Goal: Task Accomplishment & Management: Use online tool/utility

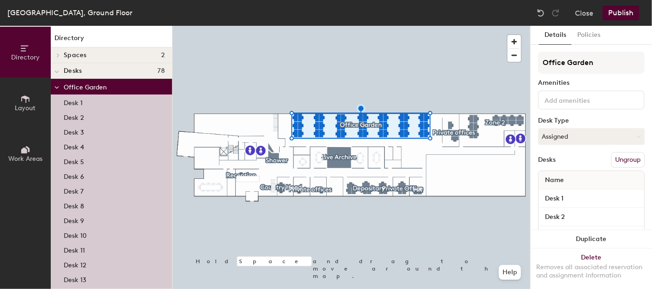
click at [621, 160] on button "Ungroup" at bounding box center [628, 160] width 34 height 16
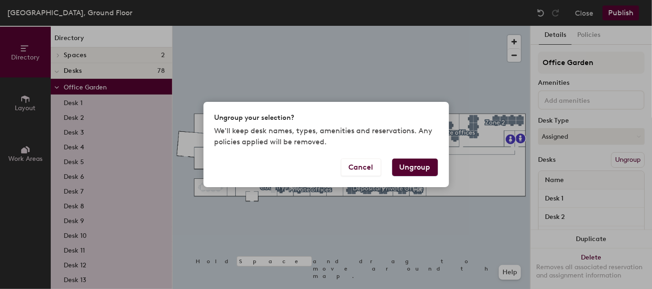
click at [405, 168] on button "Ungroup" at bounding box center [415, 168] width 46 height 18
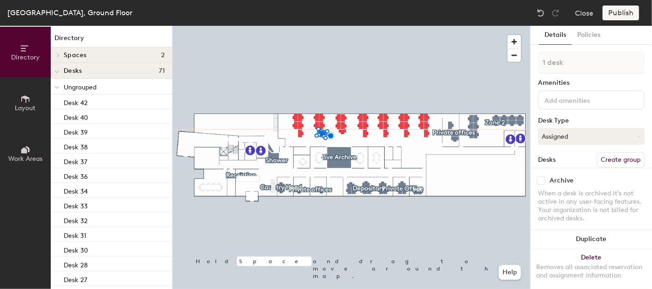
click at [613, 16] on div "Publish" at bounding box center [624, 13] width 42 height 15
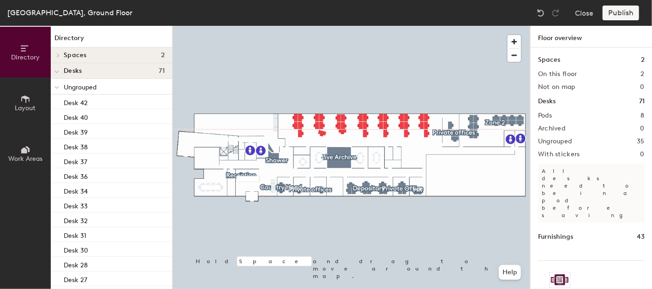
click at [628, 14] on div "Publish" at bounding box center [624, 13] width 42 height 15
click at [624, 12] on div "Publish" at bounding box center [624, 13] width 42 height 15
click at [613, 12] on div "Publish" at bounding box center [624, 13] width 42 height 15
drag, startPoint x: 539, startPoint y: 12, endPoint x: 521, endPoint y: 22, distance: 21.3
click at [539, 12] on img at bounding box center [540, 12] width 9 height 9
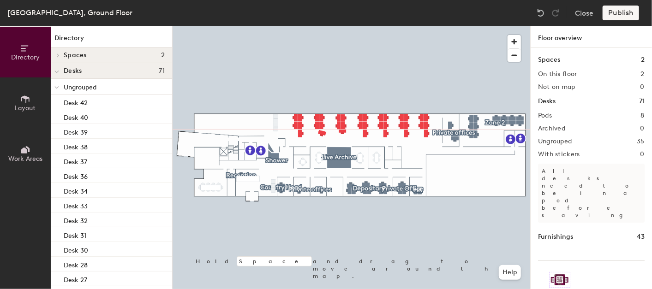
click at [619, 13] on div "Publish" at bounding box center [624, 13] width 42 height 15
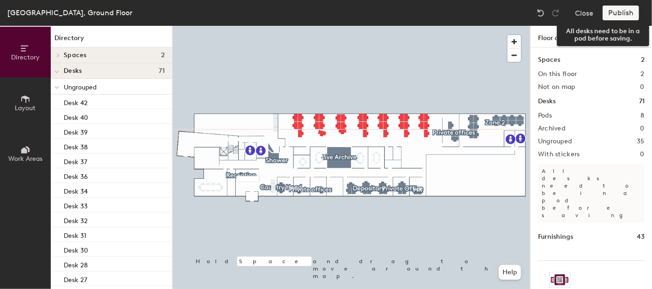
click at [617, 12] on div "Publish" at bounding box center [624, 13] width 42 height 15
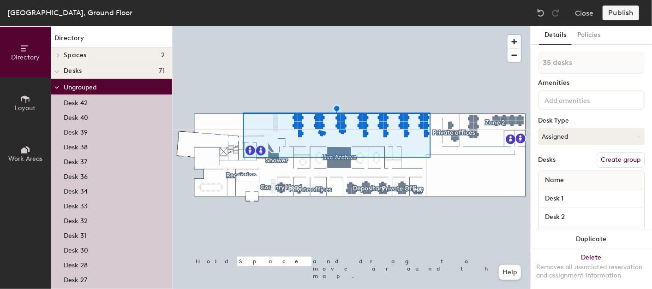
click at [626, 161] on button "Create group" at bounding box center [621, 160] width 48 height 16
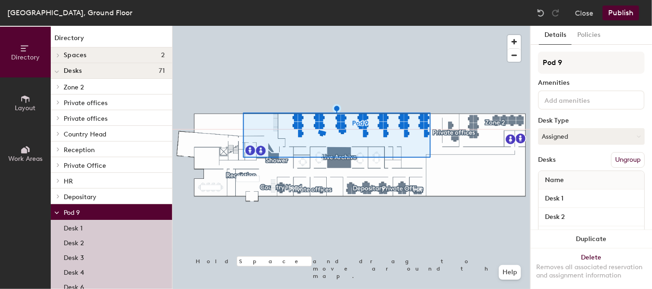
click at [623, 10] on button "Publish" at bounding box center [621, 13] width 36 height 15
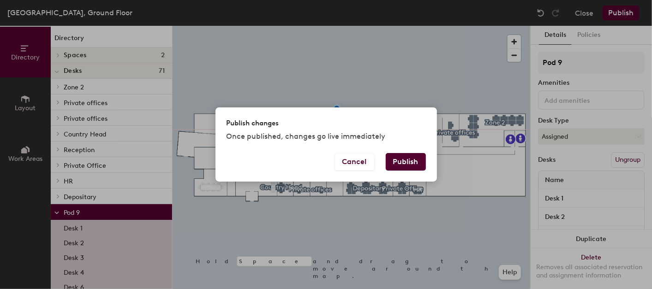
click at [410, 158] on button "Publish" at bounding box center [406, 162] width 40 height 18
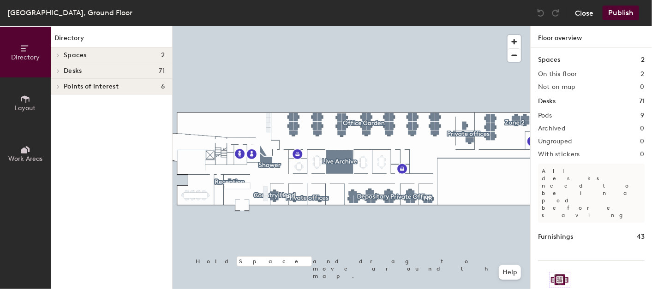
click at [587, 9] on button "Close" at bounding box center [584, 13] width 18 height 15
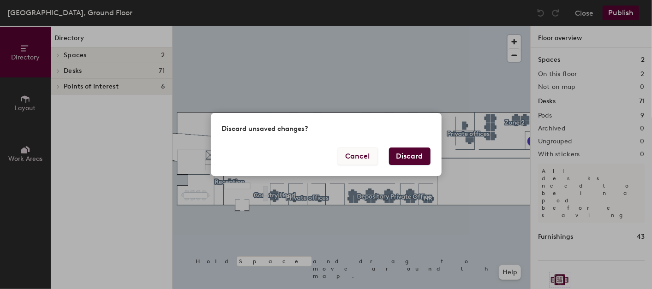
click at [360, 159] on button "Cancel" at bounding box center [358, 157] width 40 height 18
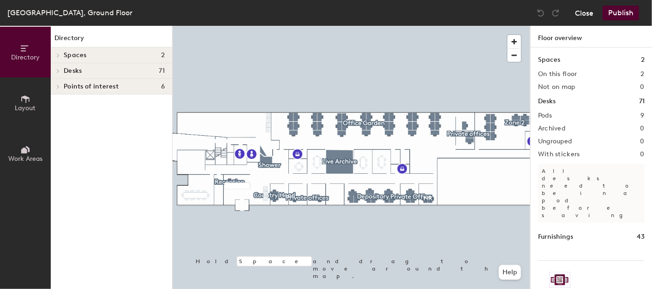
click at [582, 16] on button "Close" at bounding box center [584, 13] width 18 height 15
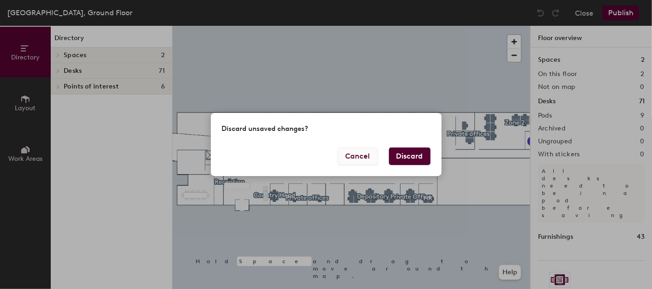
click at [361, 162] on button "Cancel" at bounding box center [358, 157] width 40 height 18
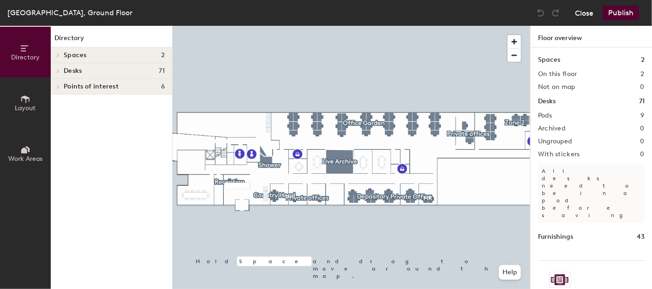
click at [584, 14] on button "Close" at bounding box center [584, 13] width 18 height 15
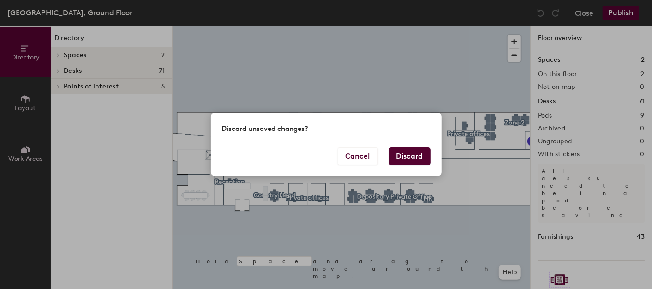
click at [417, 161] on button "Discard" at bounding box center [410, 157] width 42 height 18
